Goal: Navigation & Orientation: Find specific page/section

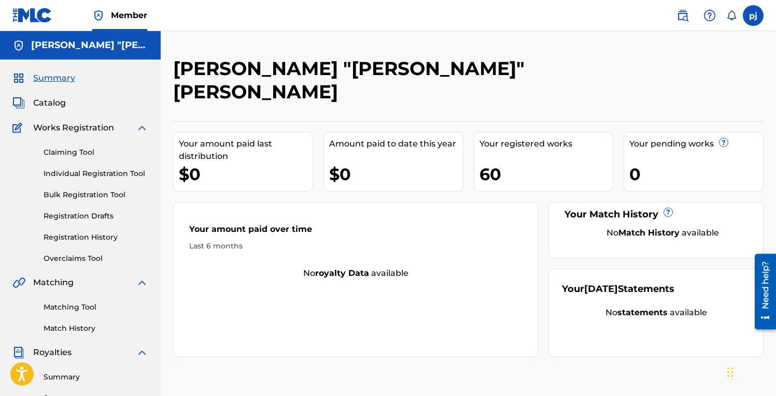
click at [752, 12] on label at bounding box center [753, 15] width 21 height 21
click at [753, 16] on input "[PERSON_NAME] [PERSON_NAME] [EMAIL_ADDRESS][DOMAIN_NAME] Notification Preferenc…" at bounding box center [753, 16] width 0 height 0
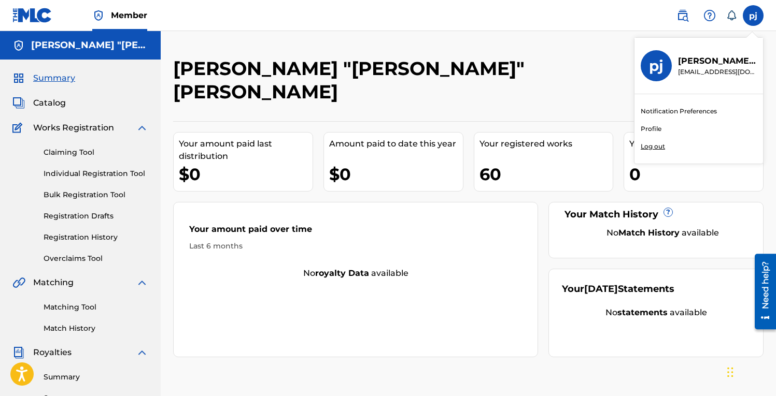
click at [660, 147] on p "Log out" at bounding box center [652, 146] width 24 height 9
click at [753, 16] on input "[PERSON_NAME] [PERSON_NAME] [EMAIL_ADDRESS][DOMAIN_NAME] Notification Preferenc…" at bounding box center [753, 16] width 0 height 0
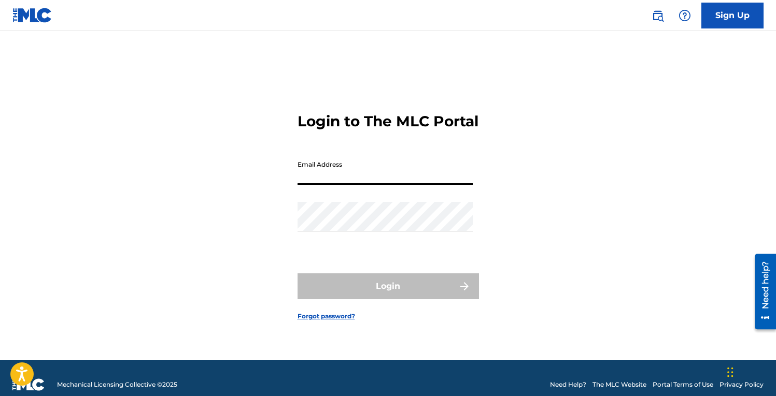
click at [409, 182] on input "Email Address" at bounding box center [384, 170] width 175 height 30
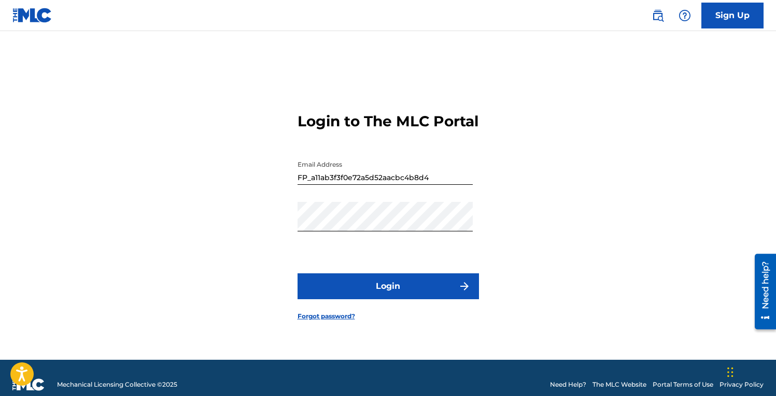
click at [391, 296] on button "Login" at bounding box center [387, 287] width 181 height 26
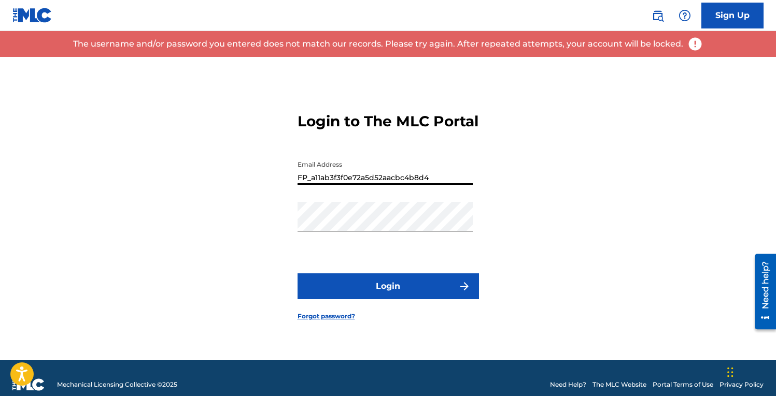
click at [389, 185] on input "FP_a11ab3f3f0e72a5d52aacbc4b8d4" at bounding box center [384, 170] width 175 height 30
click at [387, 293] on button "Login" at bounding box center [387, 287] width 181 height 26
click at [315, 249] on div "Password" at bounding box center [384, 225] width 175 height 47
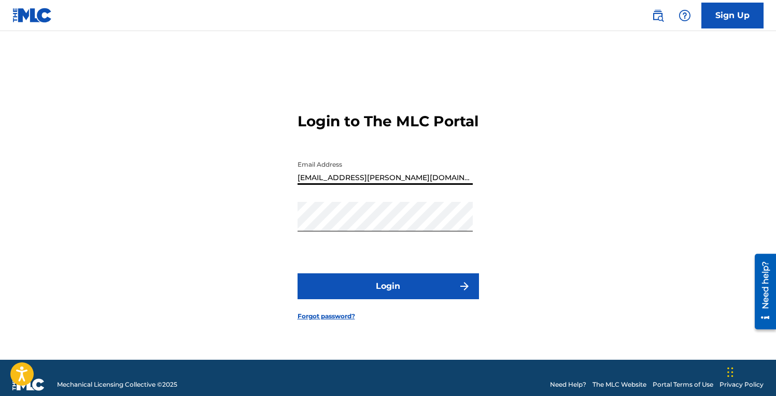
click at [403, 184] on input "[EMAIL_ADDRESS][PERSON_NAME][DOMAIN_NAME]" at bounding box center [384, 170] width 175 height 30
drag, startPoint x: 435, startPoint y: 182, endPoint x: 288, endPoint y: 187, distance: 147.2
click at [288, 186] on div "Login to The MLC Portal Email Address FP_a11ab3f3f0e72a5d52aacbc4b8d4 Password …" at bounding box center [387, 208] width 725 height 303
click at [386, 294] on button "Login" at bounding box center [387, 287] width 181 height 26
click at [416, 185] on input "[EMAIL_ADDRESS][PERSON_NAME][DOMAIN_NAME]" at bounding box center [384, 170] width 175 height 30
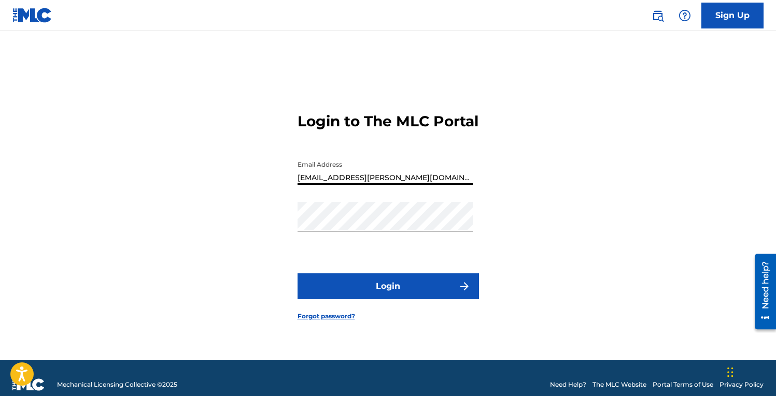
type input "[EMAIL_ADDRESS][DOMAIN_NAME]"
click at [389, 291] on button "Login" at bounding box center [387, 287] width 181 height 26
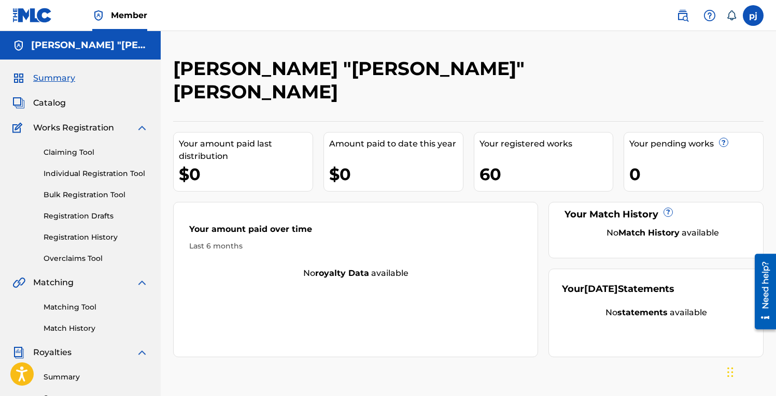
click at [531, 163] on div "60" at bounding box center [546, 174] width 134 height 23
click at [509, 163] on div "60" at bounding box center [546, 174] width 134 height 23
click at [485, 163] on div "60" at bounding box center [546, 174] width 134 height 23
click at [59, 106] on span "Catalog" at bounding box center [49, 103] width 33 height 12
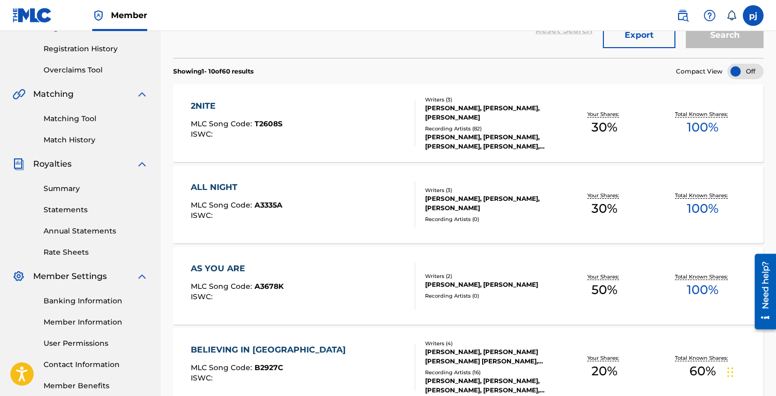
scroll to position [189, 0]
click at [231, 265] on div "AS YOU ARE" at bounding box center [237, 268] width 93 height 12
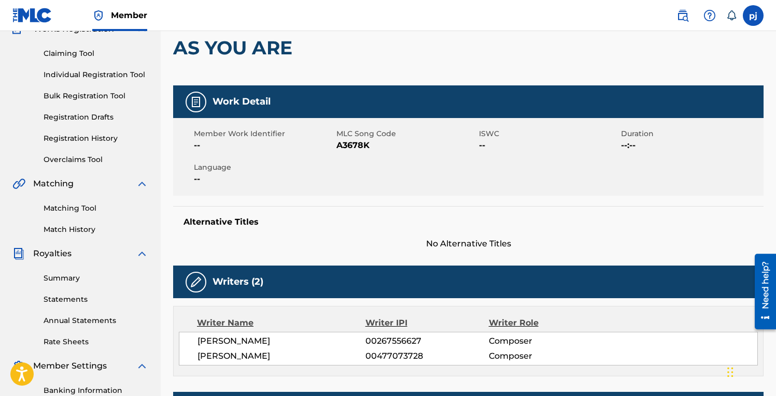
scroll to position [58, 0]
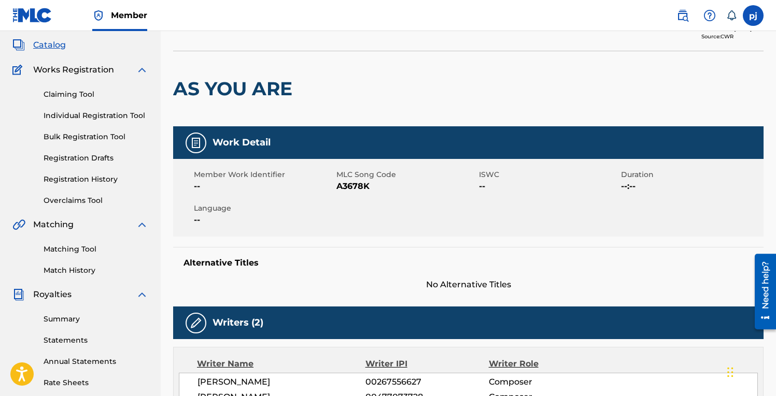
click at [64, 47] on span "Catalog" at bounding box center [49, 45] width 33 height 12
